Goal: Download file/media

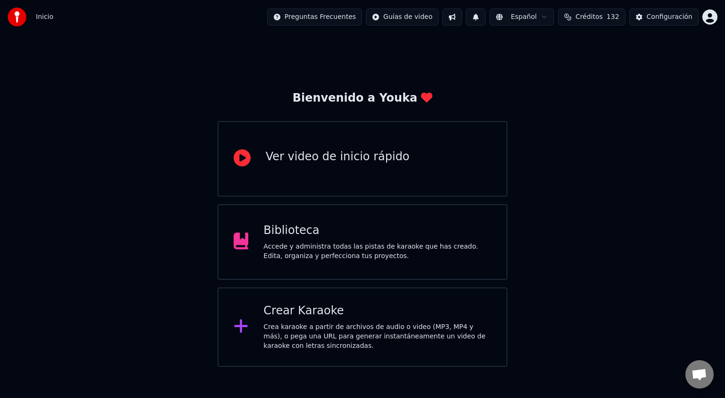
click at [361, 249] on div "Accede y administra todas las pistas de karaoke que has creado. Edita, organiza…" at bounding box center [378, 251] width 228 height 19
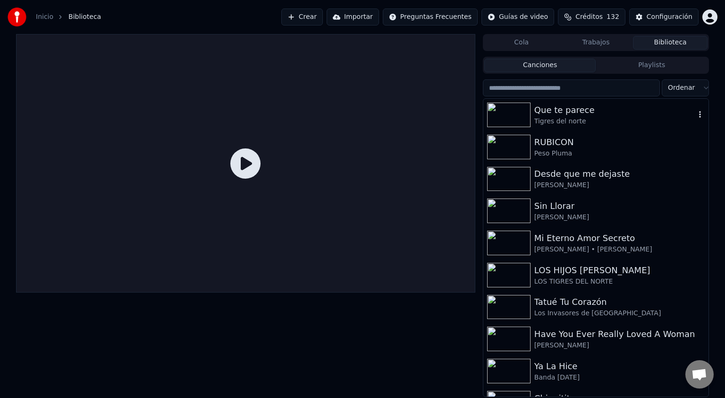
click at [513, 117] on img at bounding box center [508, 114] width 43 height 25
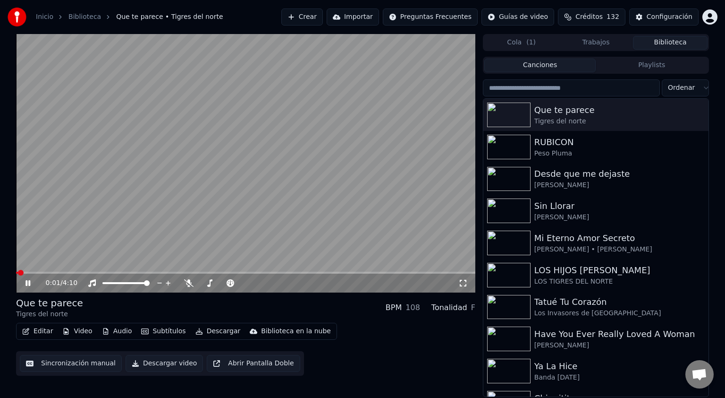
click at [29, 282] on icon at bounding box center [28, 283] width 5 height 6
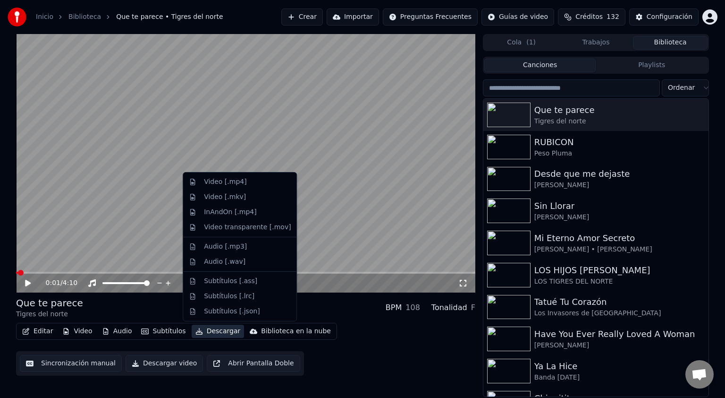
click at [206, 328] on button "Descargar" at bounding box center [218, 330] width 53 height 13
click at [227, 197] on div "Video [.mkv]" at bounding box center [225, 196] width 42 height 9
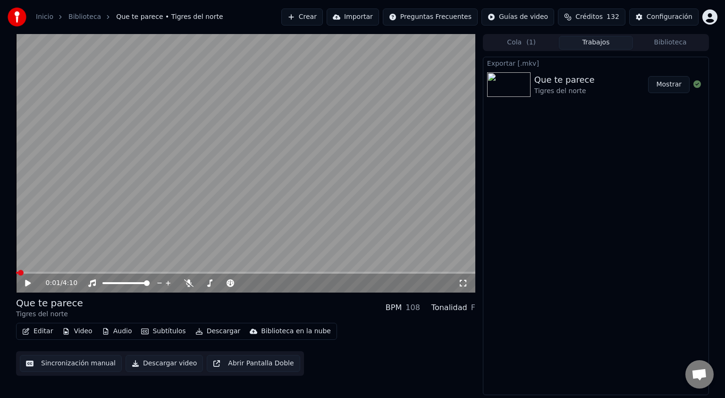
click at [672, 88] on button "Mostrar" at bounding box center [669, 84] width 42 height 17
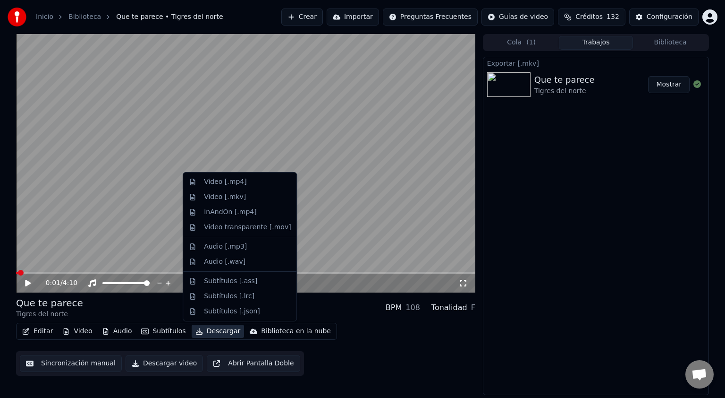
click at [206, 332] on button "Descargar" at bounding box center [218, 330] width 53 height 13
click at [224, 182] on div "Video [.mp4]" at bounding box center [225, 181] width 43 height 9
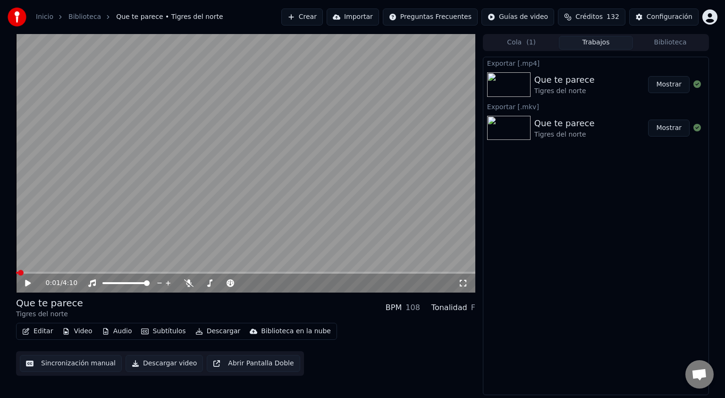
click at [665, 85] on button "Mostrar" at bounding box center [669, 84] width 42 height 17
click at [683, 17] on div "Configuración" at bounding box center [670, 16] width 46 height 9
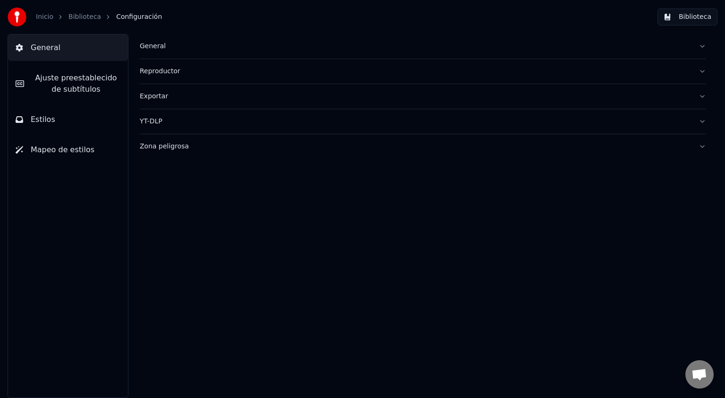
click at [83, 148] on span "Mapeo de estilos" at bounding box center [63, 149] width 64 height 11
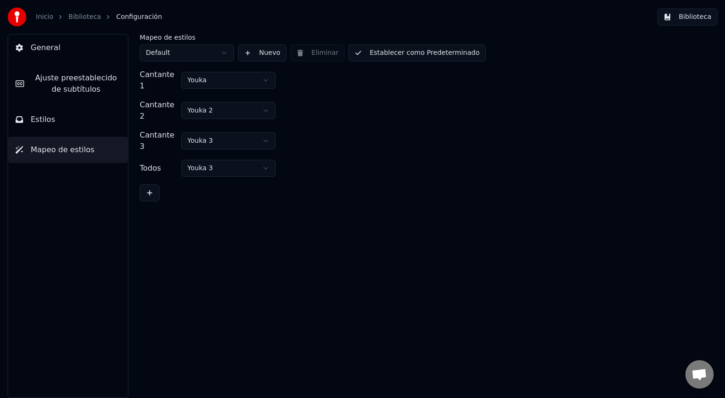
click at [70, 118] on button "Estilos" at bounding box center [68, 119] width 120 height 26
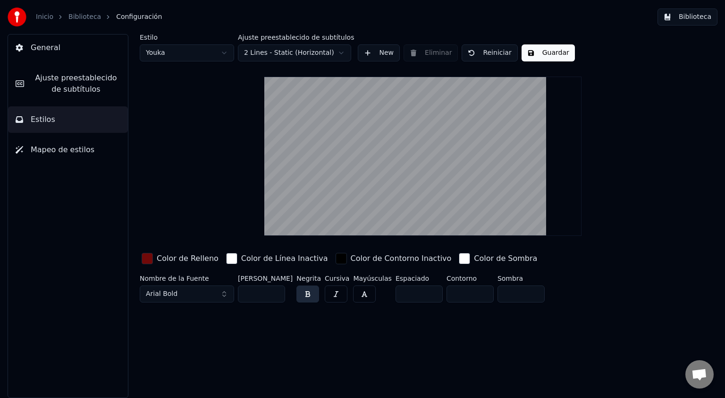
click at [73, 78] on span "Ajuste preestablecido de subtítulos" at bounding box center [76, 83] width 89 height 23
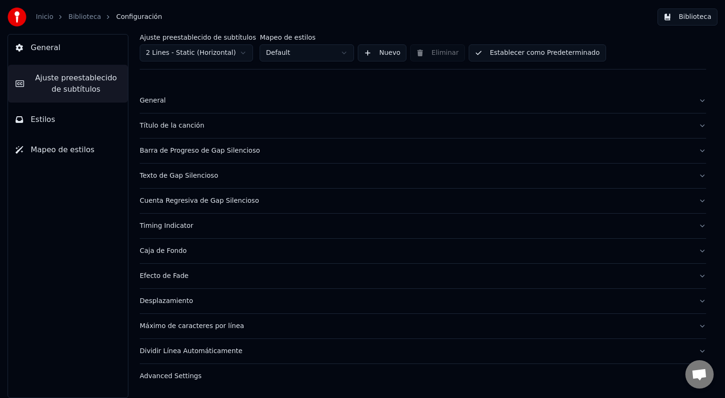
click at [179, 378] on div "Advanced Settings" at bounding box center [416, 375] width 552 height 9
click at [693, 100] on button "General" at bounding box center [423, 100] width 567 height 25
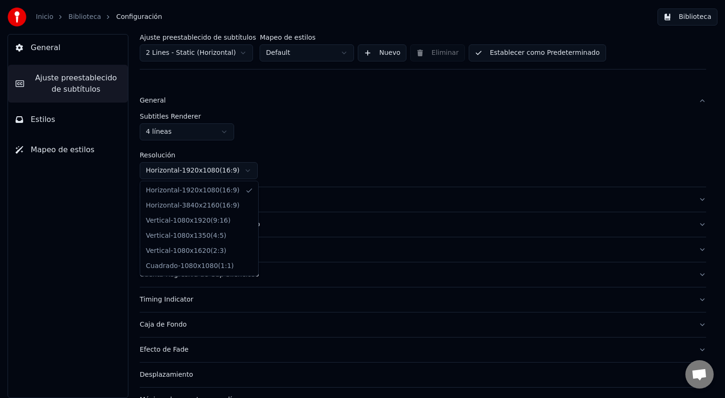
click at [247, 170] on html "Inicio Biblioteca Configuración Biblioteca General Ajuste preestablecido de sub…" at bounding box center [362, 199] width 725 height 398
click at [317, 108] on html "Inicio Biblioteca Configuración Biblioteca General Ajuste preestablecido de sub…" at bounding box center [362, 199] width 725 height 398
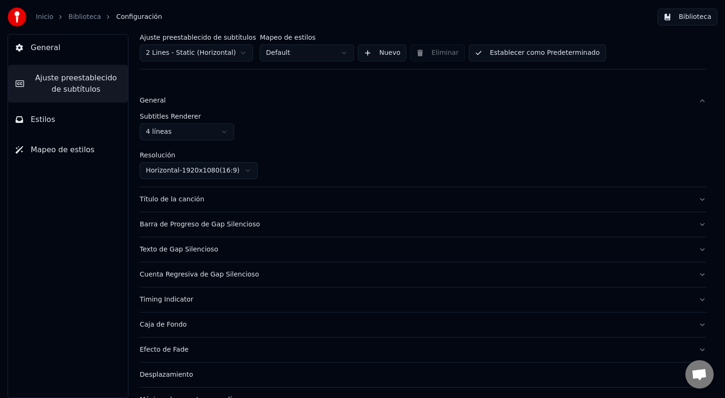
click at [372, 203] on div "Título de la canción" at bounding box center [416, 199] width 552 height 9
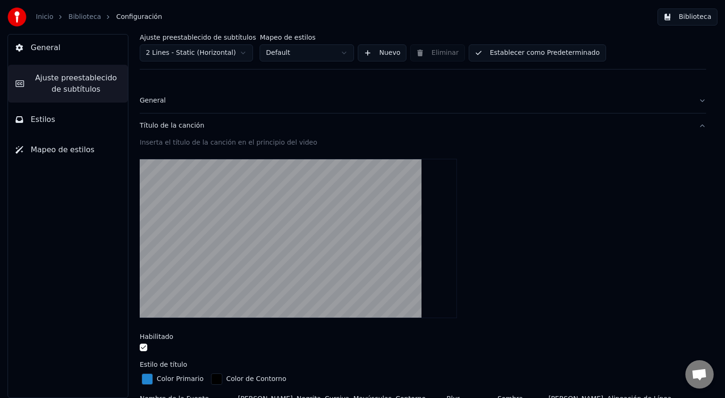
click at [145, 348] on button "button" at bounding box center [144, 347] width 8 height 8
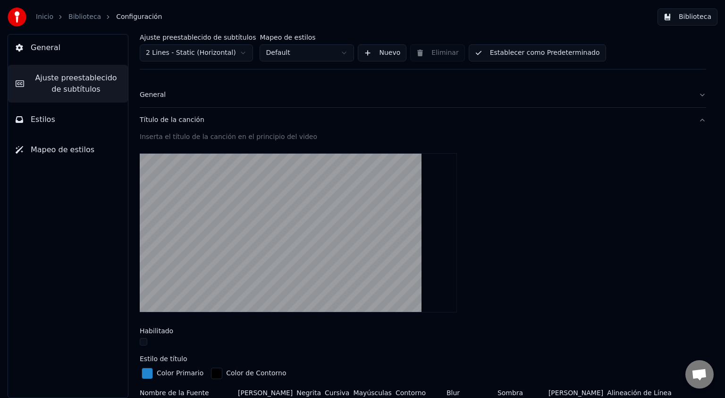
scroll to position [3, 0]
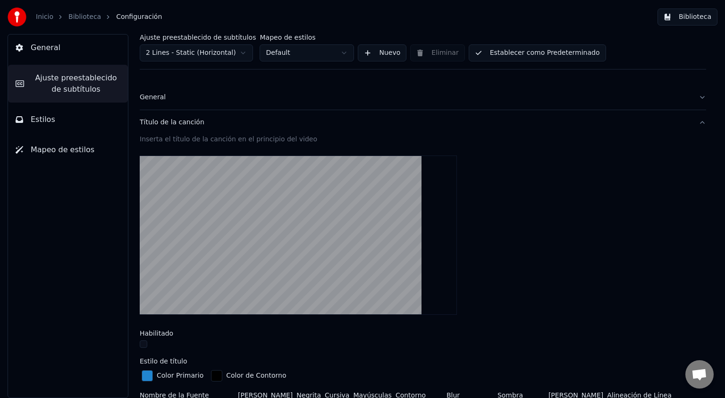
click at [696, 125] on button "Título de la canción" at bounding box center [423, 122] width 567 height 25
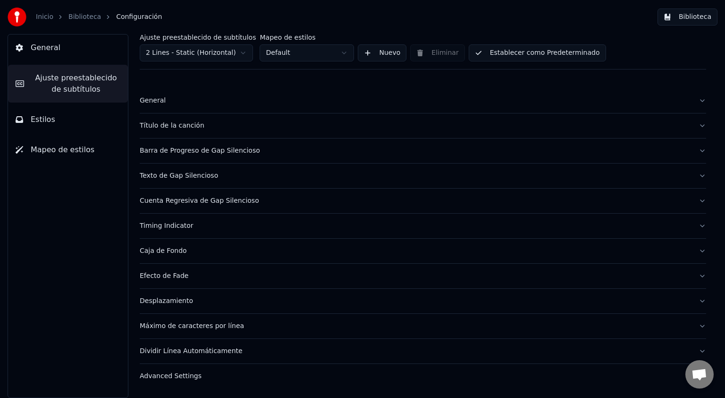
click at [698, 249] on button "Caja de Fondo" at bounding box center [423, 250] width 567 height 25
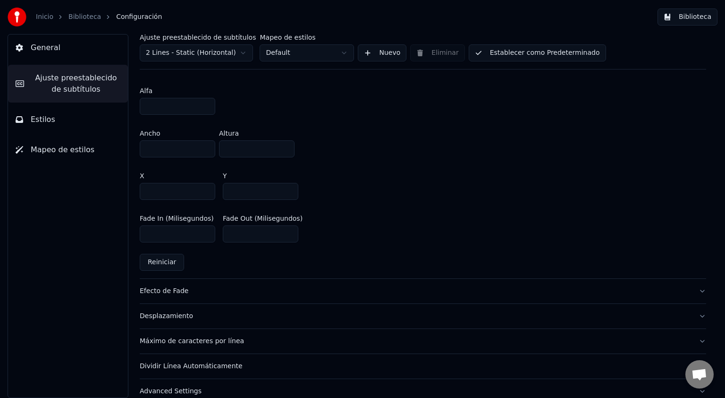
scroll to position [529, 0]
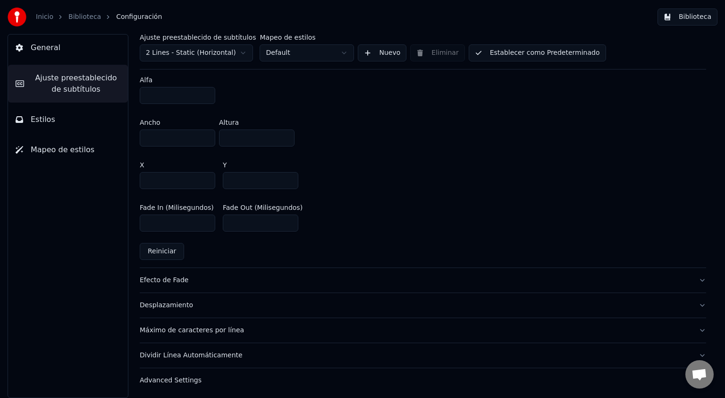
click at [694, 302] on button "Desplazamiento" at bounding box center [423, 305] width 567 height 25
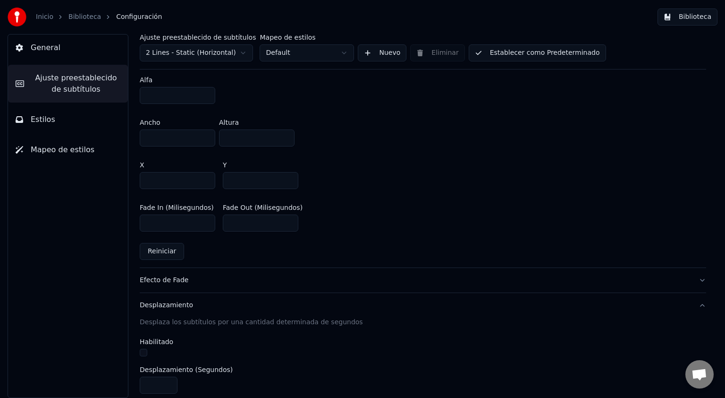
scroll to position [108, 0]
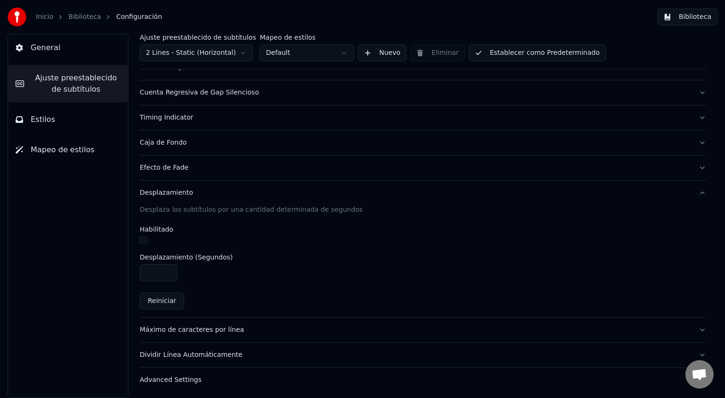
click at [694, 327] on button "Máximo de caracteres por línea" at bounding box center [423, 329] width 567 height 25
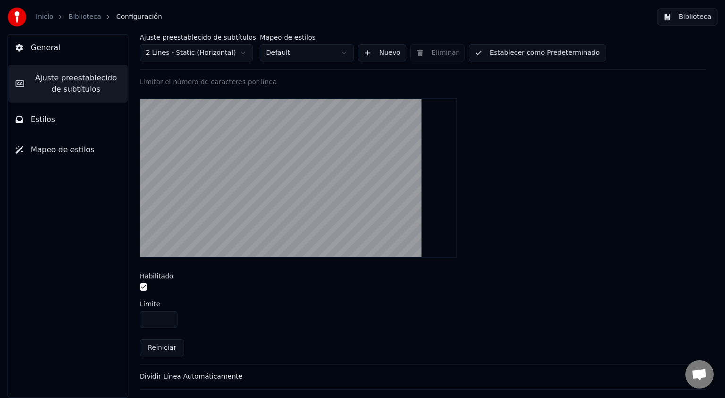
scroll to position [282, 0]
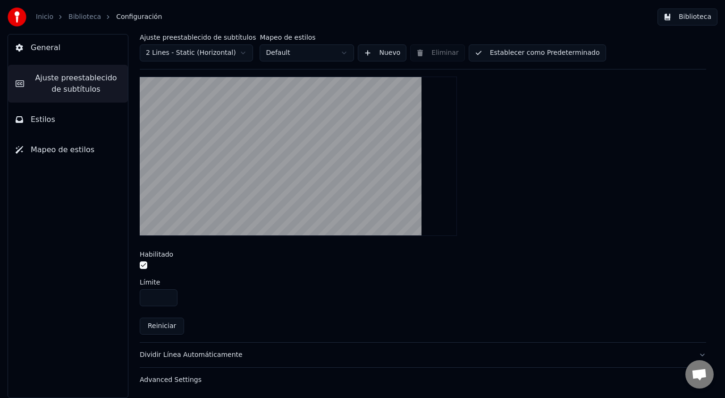
click at [694, 352] on button "Dividir Línea Automáticamente" at bounding box center [423, 354] width 567 height 25
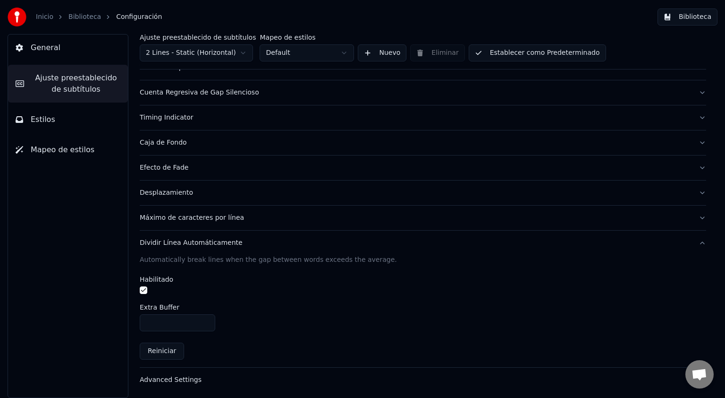
click at [182, 378] on div "Advanced Settings" at bounding box center [416, 379] width 552 height 9
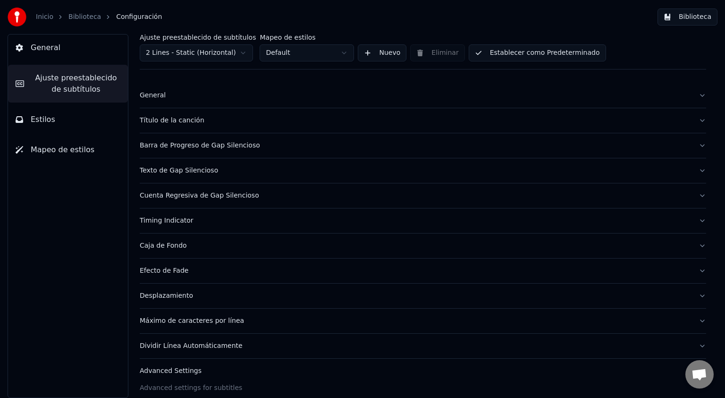
scroll to position [0, 0]
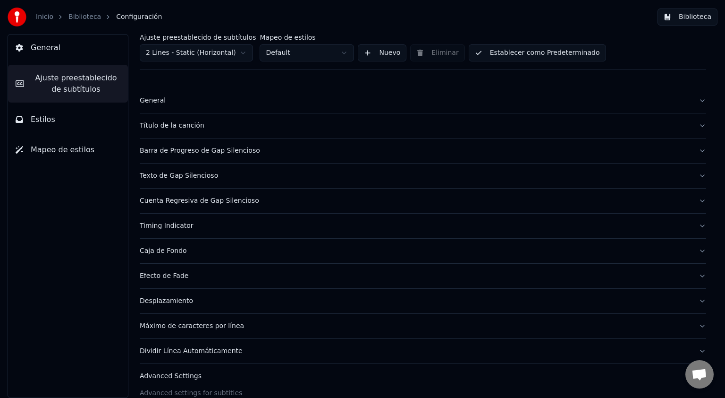
click at [58, 115] on button "Estilos" at bounding box center [68, 119] width 120 height 26
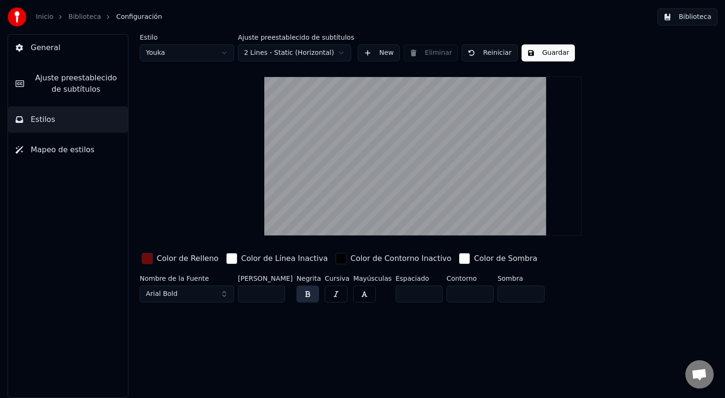
click at [44, 44] on span "General" at bounding box center [46, 47] width 30 height 11
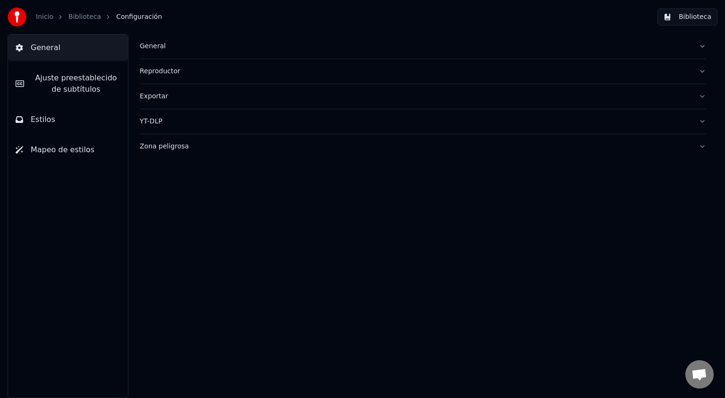
click at [162, 46] on div "General" at bounding box center [416, 46] width 552 height 9
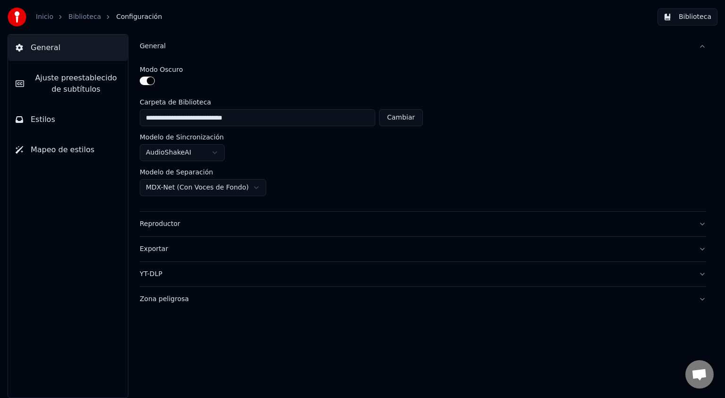
click at [162, 46] on div "General" at bounding box center [416, 46] width 552 height 9
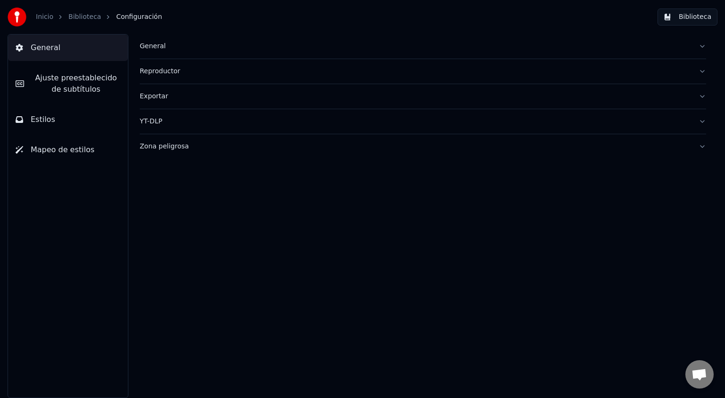
click at [165, 71] on div "Reproductor" at bounding box center [416, 71] width 552 height 9
click at [157, 95] on div "Exportar" at bounding box center [416, 96] width 552 height 9
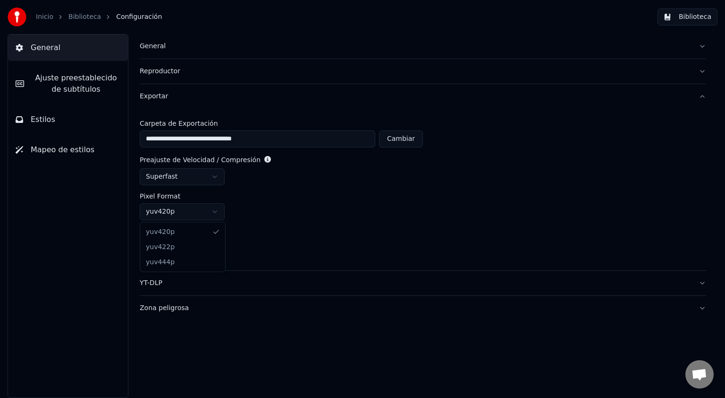
click at [215, 213] on html "**********" at bounding box center [362, 199] width 725 height 398
click at [213, 172] on html "**********" at bounding box center [362, 199] width 725 height 398
click at [217, 176] on html "**********" at bounding box center [362, 199] width 725 height 398
click at [219, 285] on div "YT-DLP" at bounding box center [416, 282] width 552 height 9
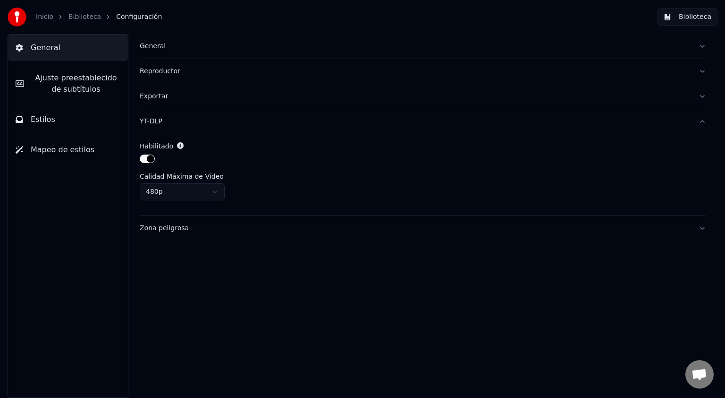
click at [703, 226] on button "Zona peligrosa" at bounding box center [423, 228] width 567 height 25
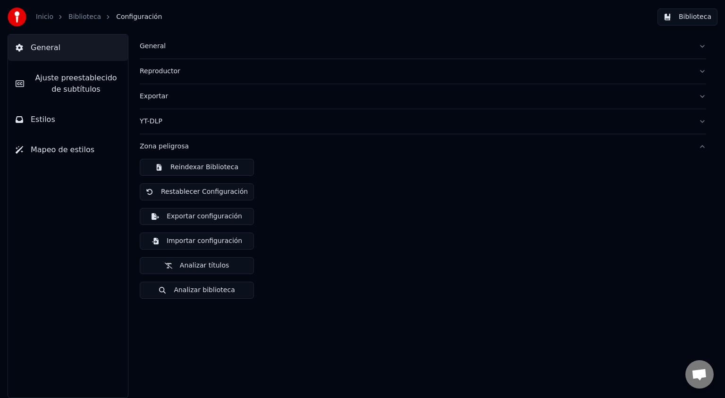
click at [213, 216] on button "Exportar configuración" at bounding box center [197, 216] width 114 height 17
click at [47, 18] on link "Inicio" at bounding box center [44, 16] width 17 height 9
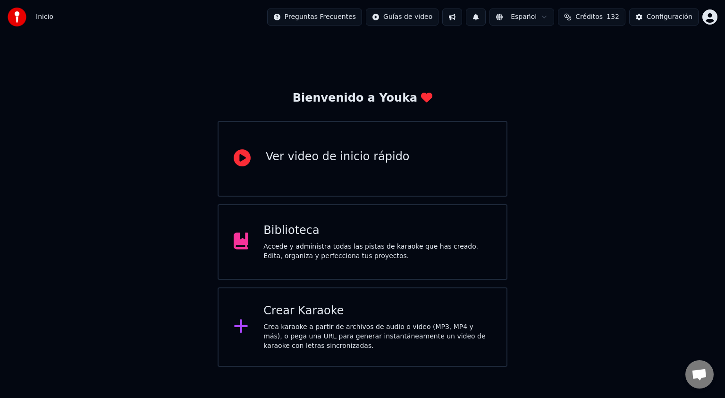
click at [347, 237] on div "Biblioteca" at bounding box center [378, 230] width 228 height 15
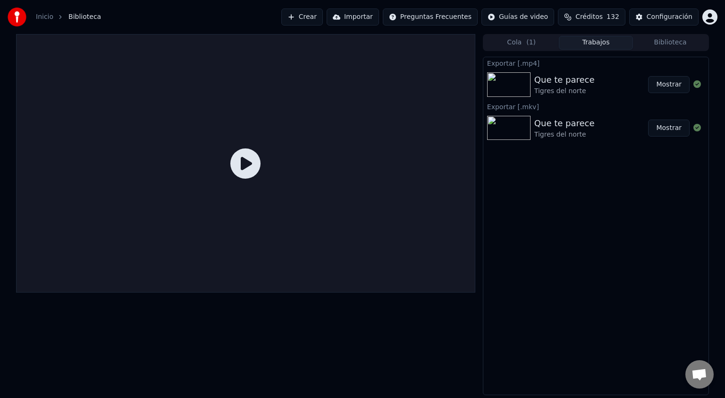
click at [666, 40] on button "Biblioteca" at bounding box center [670, 43] width 75 height 14
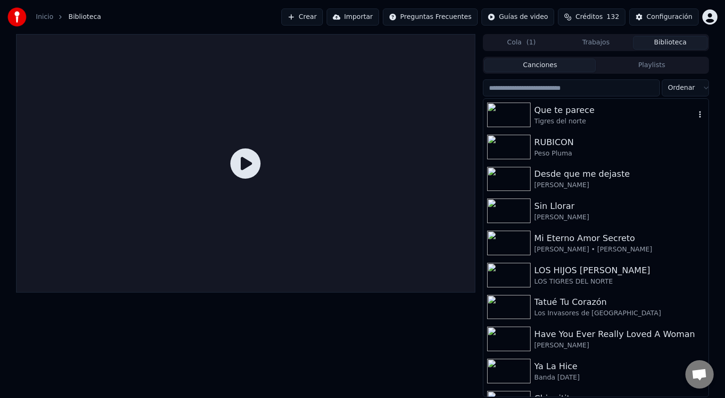
click at [510, 112] on img at bounding box center [508, 114] width 43 height 25
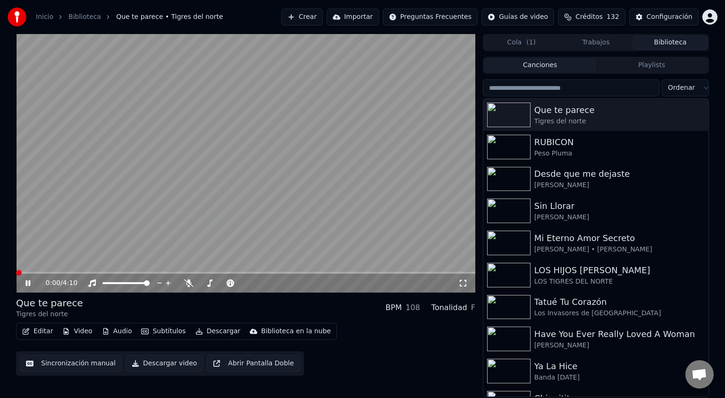
click at [26, 282] on icon at bounding box center [28, 283] width 5 height 6
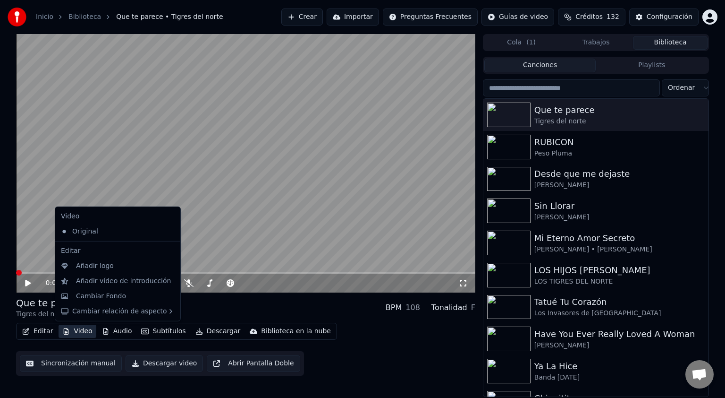
click at [87, 331] on button "Video" at bounding box center [77, 330] width 37 height 13
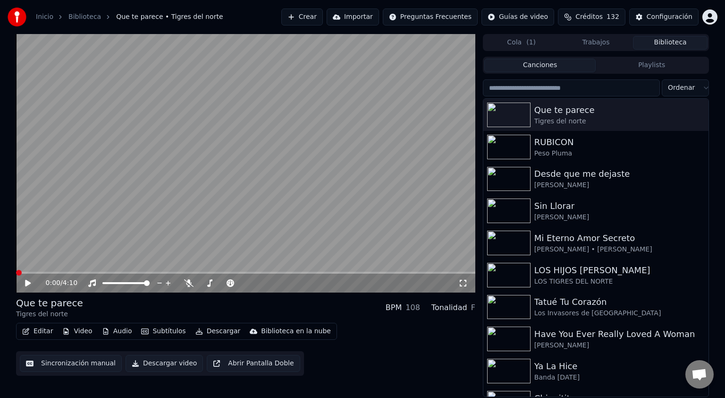
click at [100, 153] on video at bounding box center [246, 163] width 460 height 258
click at [26, 282] on icon at bounding box center [28, 283] width 5 height 6
click at [210, 328] on button "Descargar" at bounding box center [218, 330] width 53 height 13
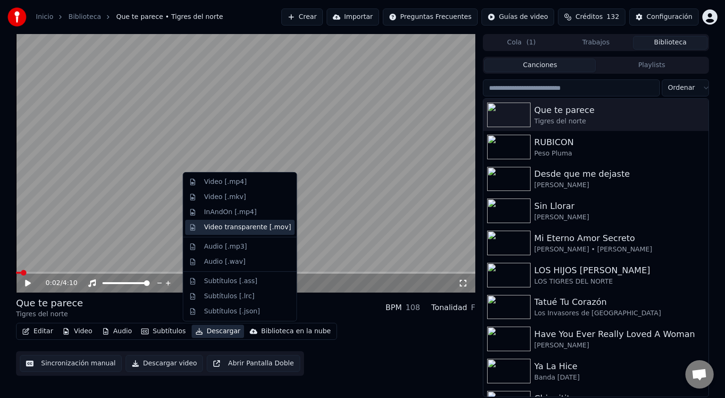
click at [248, 227] on div "Video transparente [.mov]" at bounding box center [247, 226] width 87 height 9
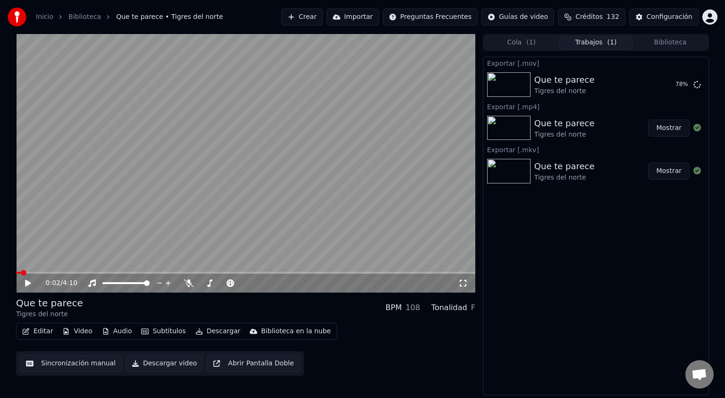
click at [323, 17] on button "Crear" at bounding box center [302, 17] width 42 height 17
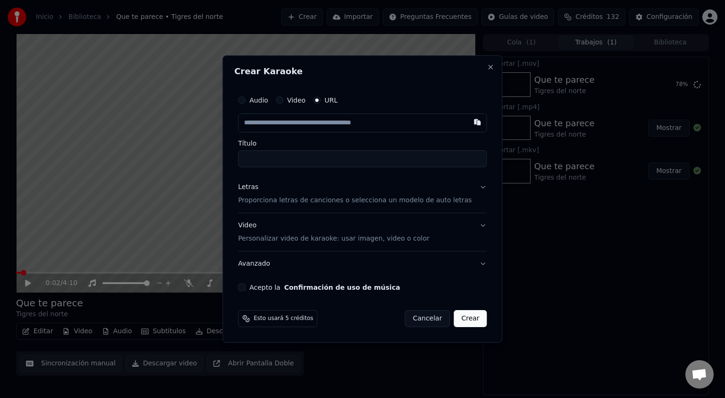
click at [473, 225] on button "Video Personalizar video de karaoke: usar imagen, video o color" at bounding box center [362, 232] width 249 height 38
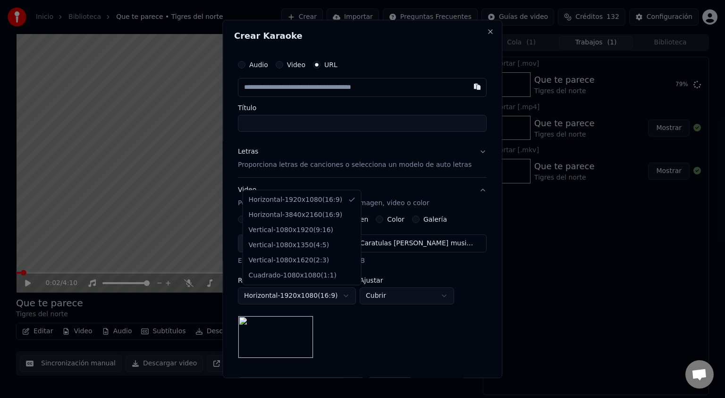
click at [353, 291] on body "**********" at bounding box center [362, 199] width 725 height 398
click at [403, 325] on body "**********" at bounding box center [362, 199] width 725 height 398
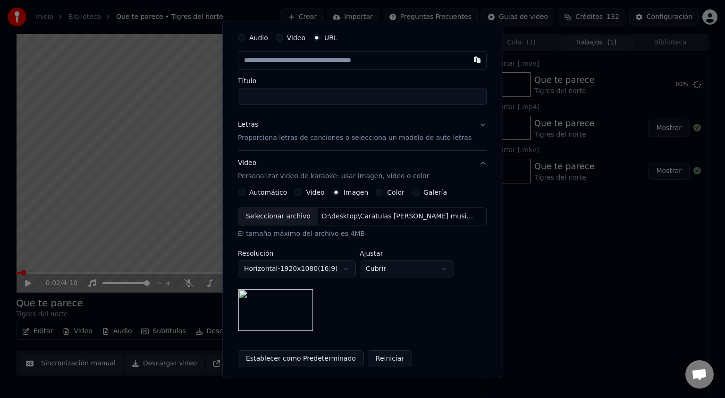
scroll to position [27, 0]
click at [454, 272] on body "**********" at bounding box center [362, 199] width 725 height 398
click at [485, 323] on body "**********" at bounding box center [362, 199] width 725 height 398
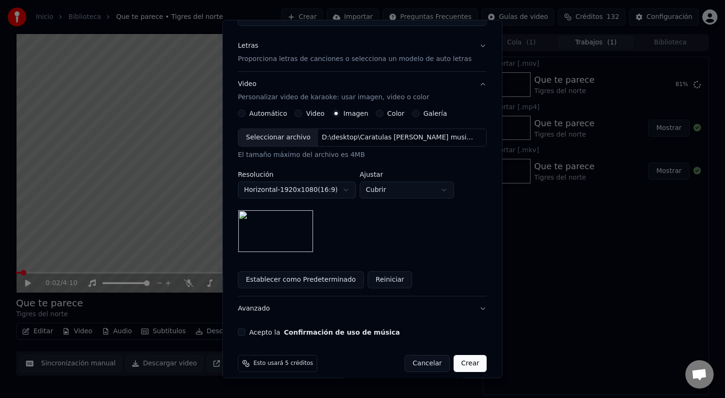
scroll to position [115, 0]
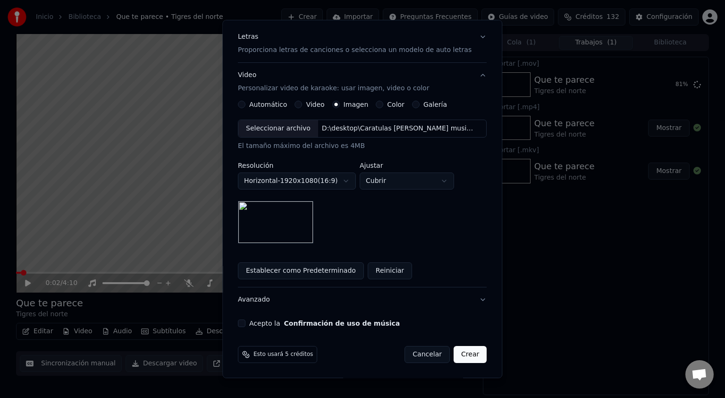
click at [471, 299] on button "Avanzado" at bounding box center [362, 299] width 249 height 25
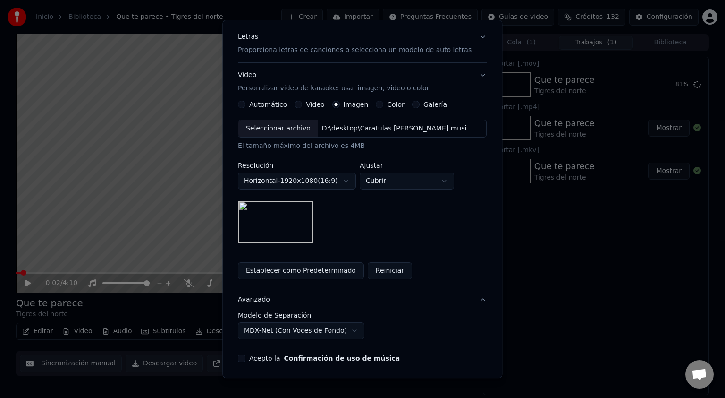
scroll to position [0, 0]
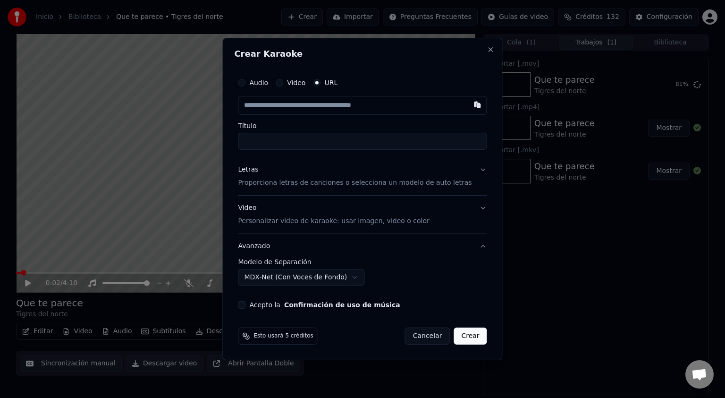
click at [487, 245] on div "**********" at bounding box center [362, 199] width 280 height 322
click at [473, 206] on button "Video Personalizar video de karaoke: usar imagen, video o color" at bounding box center [362, 215] width 249 height 38
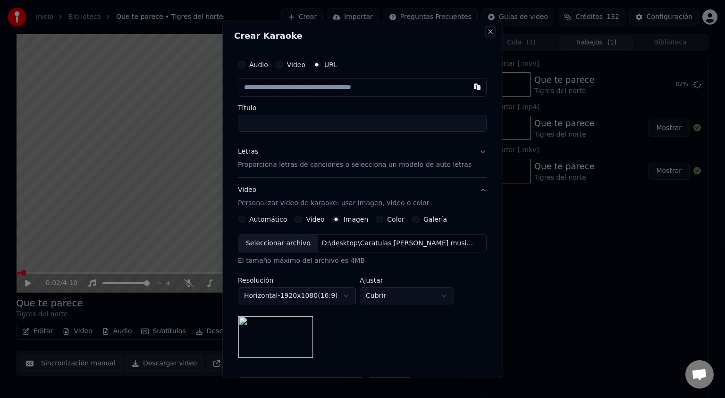
click at [487, 31] on button "Close" at bounding box center [491, 32] width 8 height 8
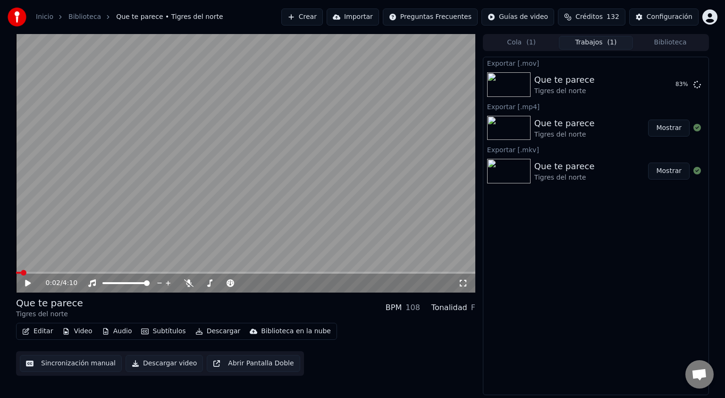
click at [41, 329] on button "Editar" at bounding box center [37, 330] width 38 height 13
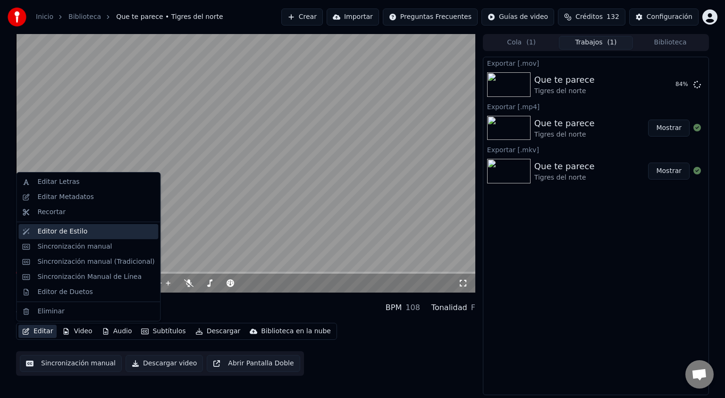
click at [67, 235] on div "Editor de Estilo" at bounding box center [62, 231] width 50 height 9
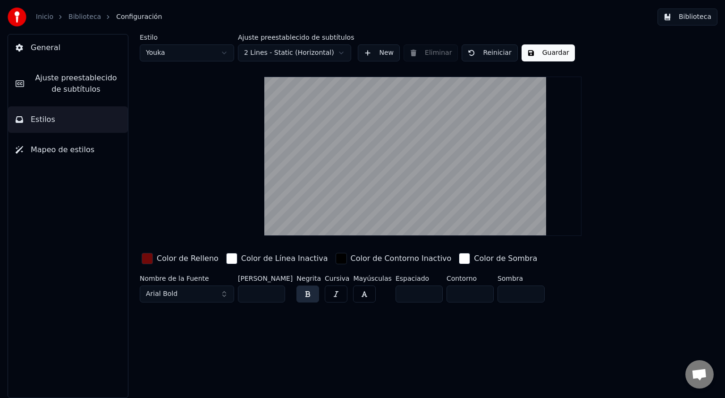
click at [86, 151] on span "Mapeo de estilos" at bounding box center [63, 149] width 64 height 11
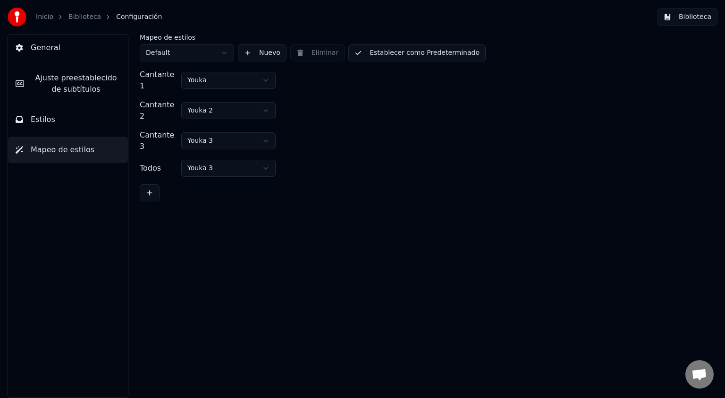
click at [41, 17] on link "Inicio" at bounding box center [44, 16] width 17 height 9
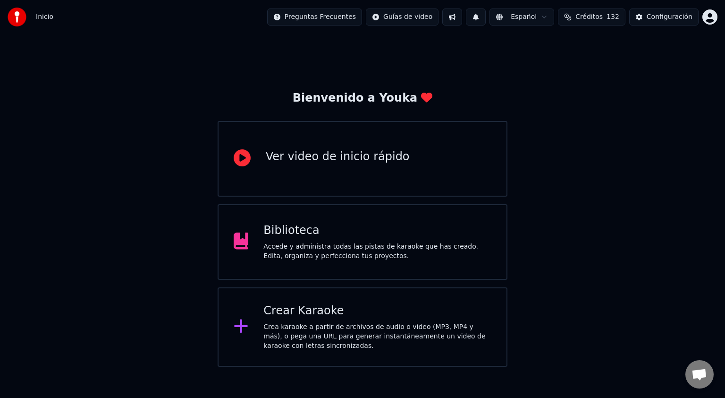
click at [379, 161] on div "Ver video de inicio rápido" at bounding box center [338, 156] width 144 height 15
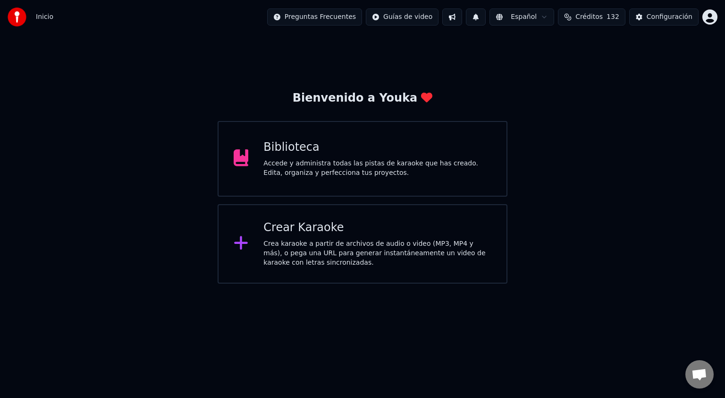
click at [315, 157] on div "Biblioteca Accede y administra todas las pistas de karaoke que has creado. Edit…" at bounding box center [378, 159] width 228 height 38
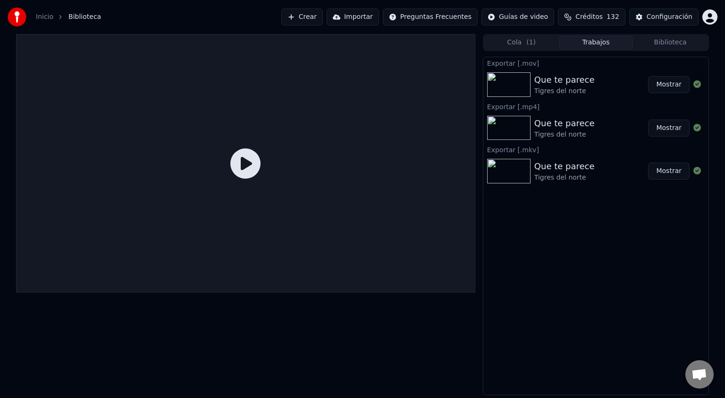
click at [665, 85] on button "Mostrar" at bounding box center [669, 84] width 42 height 17
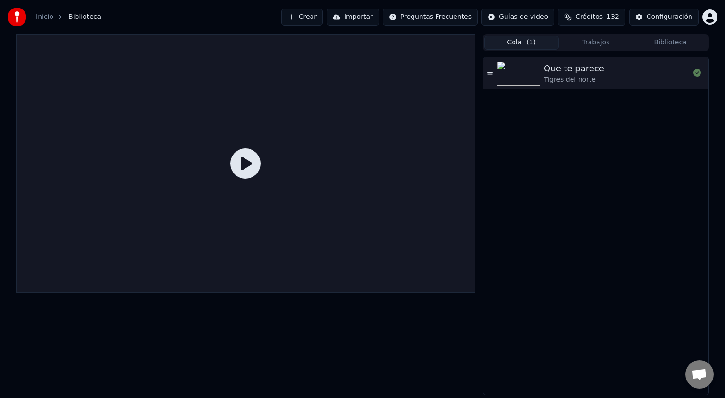
click at [533, 43] on span "( 1 )" at bounding box center [531, 42] width 9 height 9
click at [667, 45] on button "Biblioteca" at bounding box center [670, 43] width 75 height 14
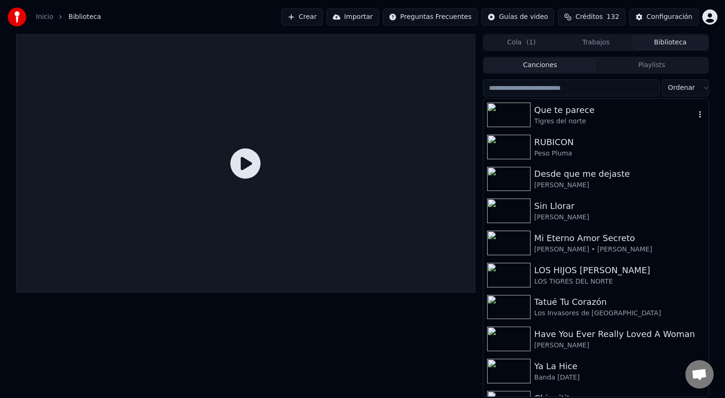
click at [699, 112] on icon "button" at bounding box center [700, 114] width 2 height 7
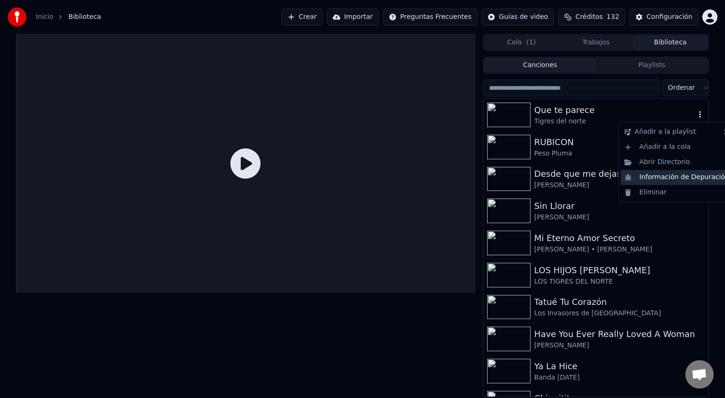
click at [686, 179] on div "Información de Depuración" at bounding box center [677, 177] width 112 height 15
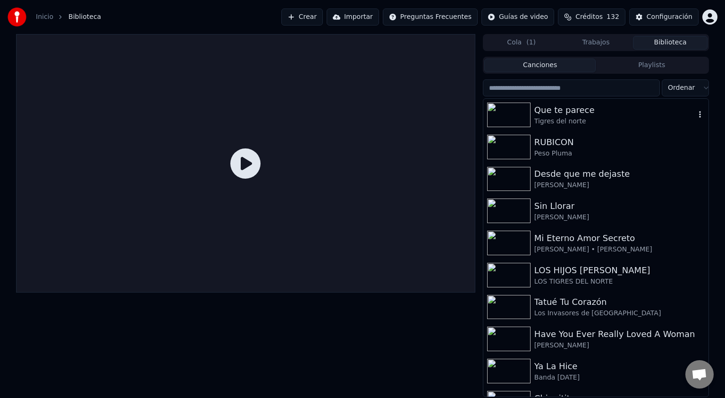
click at [512, 114] on img at bounding box center [508, 114] width 43 height 25
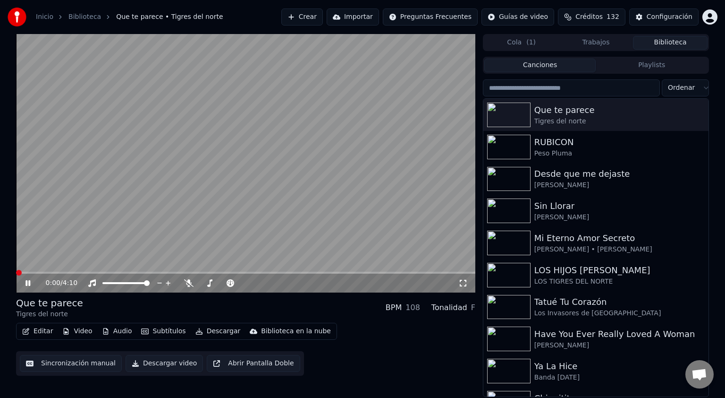
click at [27, 284] on icon at bounding box center [35, 283] width 22 height 8
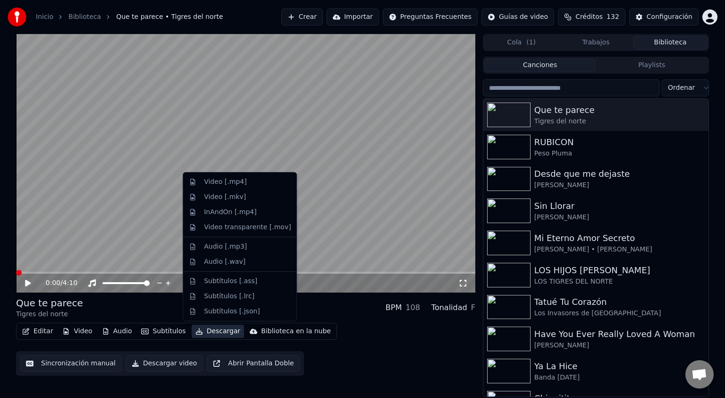
click at [216, 331] on button "Descargar" at bounding box center [218, 330] width 53 height 13
click at [232, 183] on div "Video [.mp4]" at bounding box center [225, 181] width 43 height 9
